Goal: Navigation & Orientation: Find specific page/section

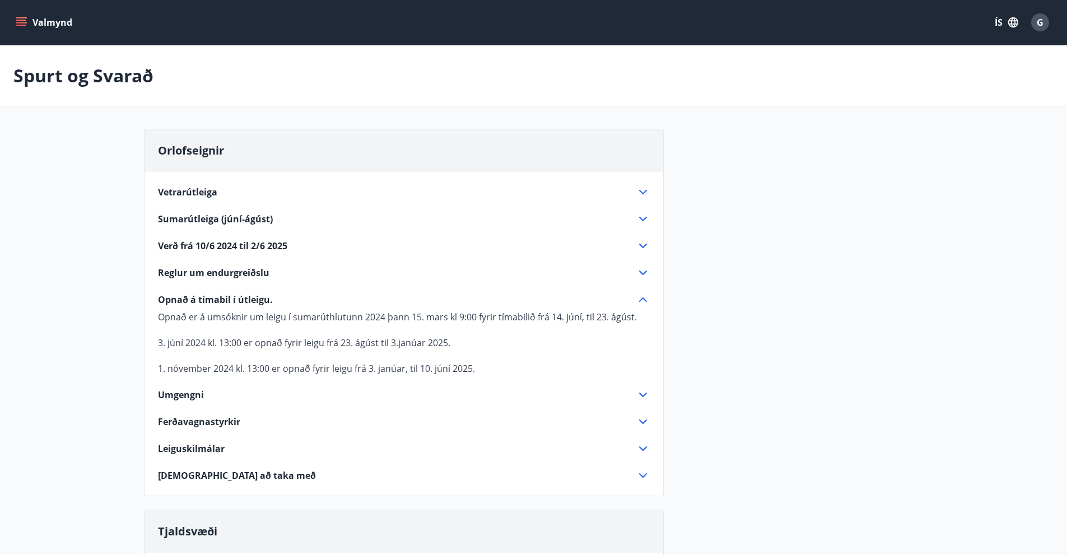
click at [638, 424] on icon at bounding box center [642, 421] width 13 height 13
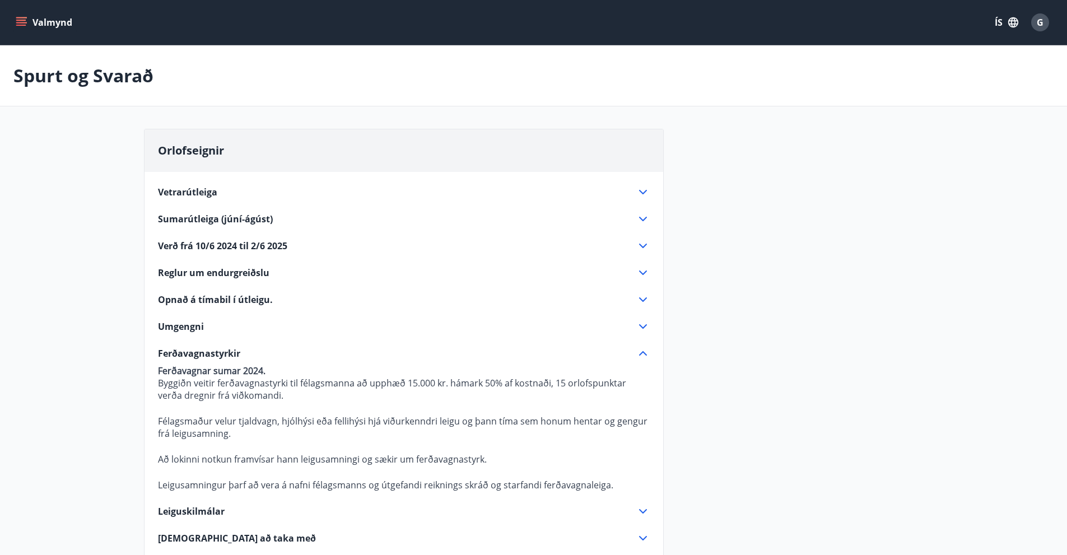
click at [38, 18] on button "Valmynd" at bounding box center [44, 22] width 63 height 20
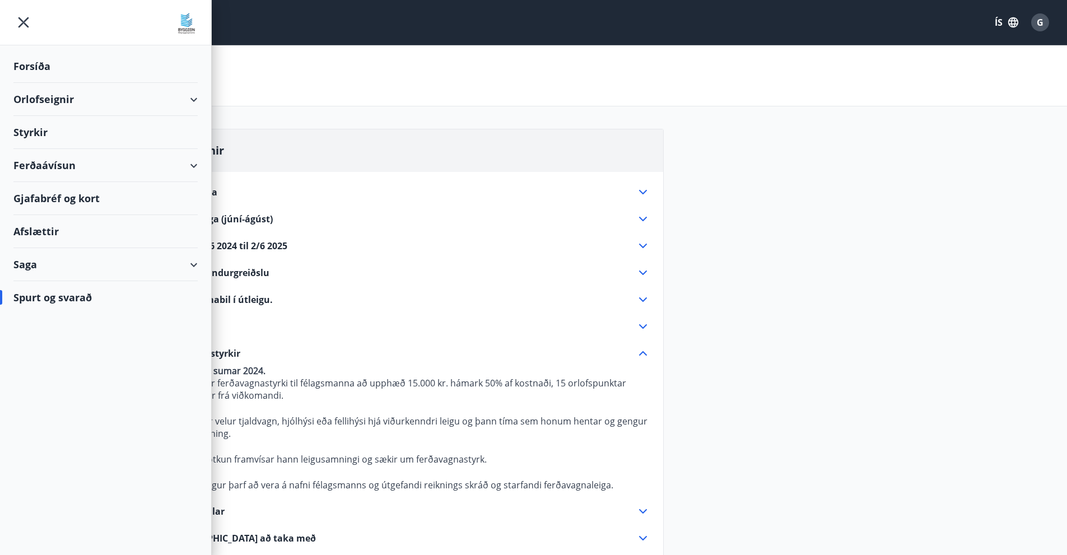
click at [40, 65] on div "Forsíða" at bounding box center [105, 66] width 184 height 33
